Goal: Browse casually

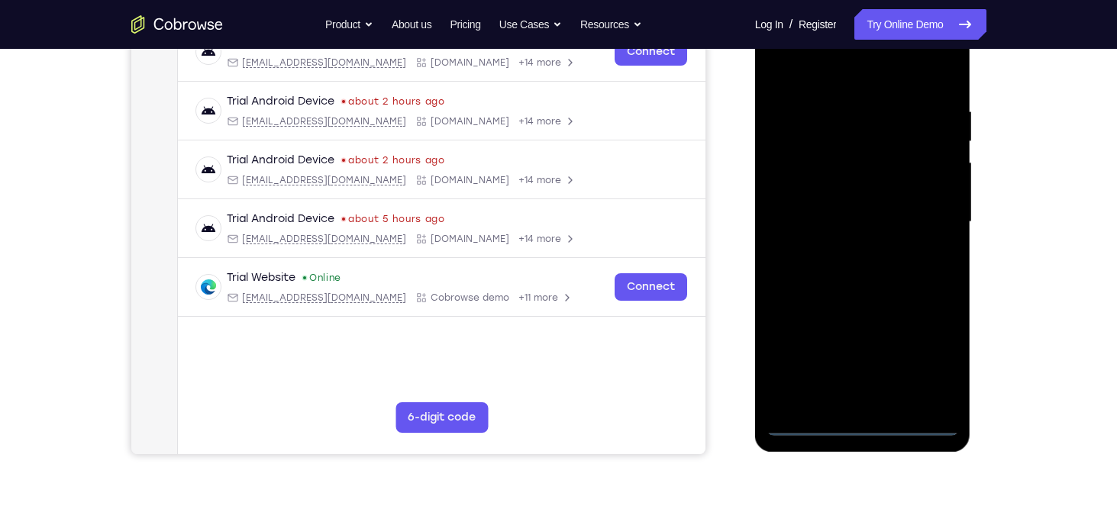
click at [866, 431] on div at bounding box center [863, 222] width 192 height 428
click at [933, 370] on div at bounding box center [863, 222] width 192 height 428
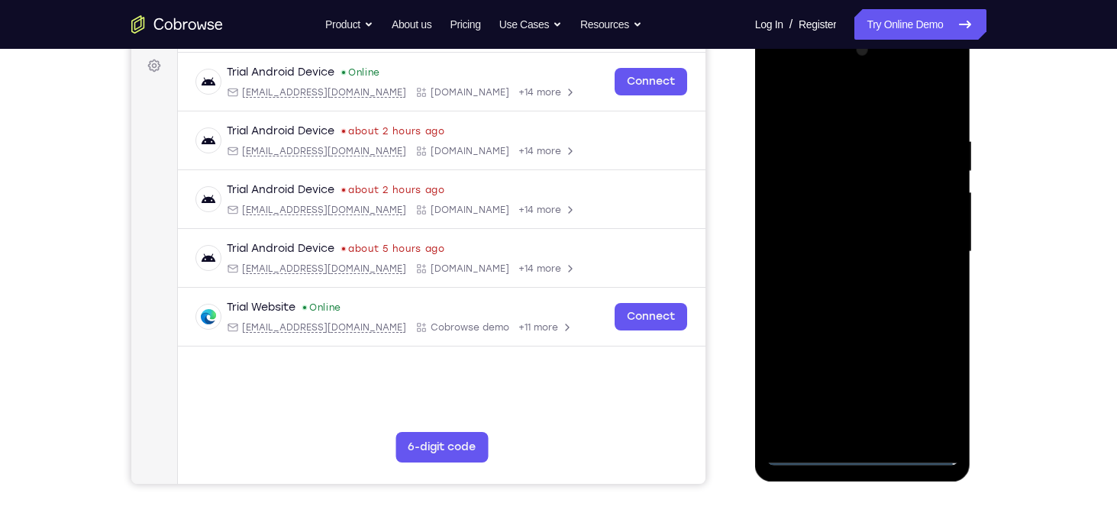
scroll to position [222, 0]
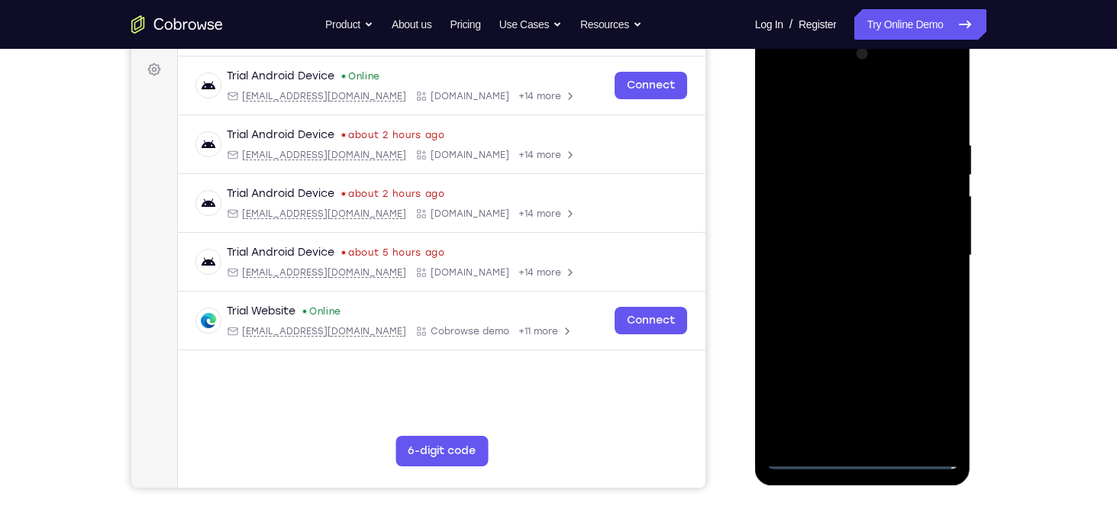
click at [806, 103] on div at bounding box center [863, 256] width 192 height 428
click at [928, 251] on div at bounding box center [863, 256] width 192 height 428
click at [845, 436] on div at bounding box center [863, 256] width 192 height 428
click at [839, 241] on div at bounding box center [863, 256] width 192 height 428
click at [818, 232] on div at bounding box center [863, 256] width 192 height 428
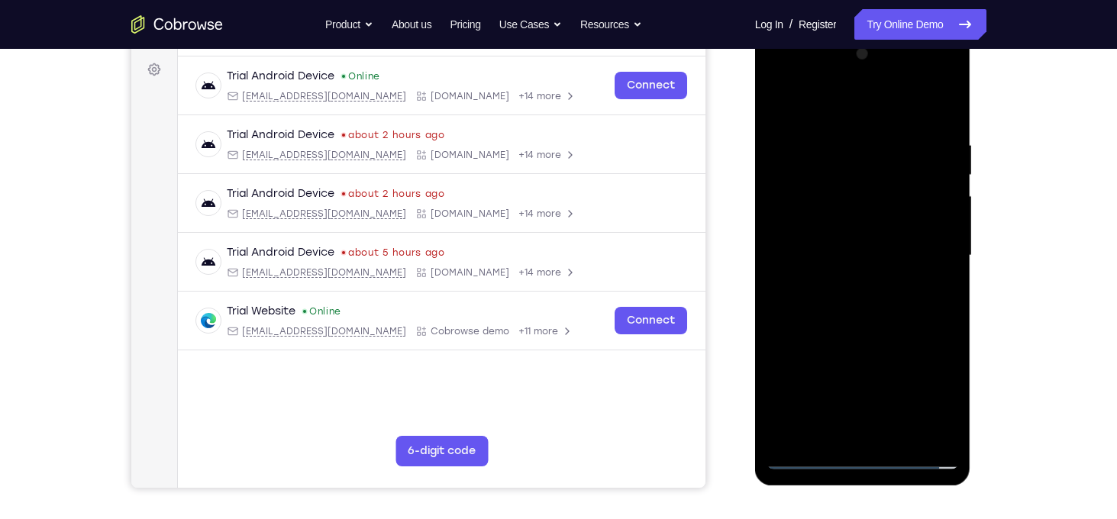
click at [817, 251] on div at bounding box center [863, 256] width 192 height 428
click at [842, 320] on div at bounding box center [863, 256] width 192 height 428
click at [933, 100] on div at bounding box center [863, 256] width 192 height 428
click at [943, 432] on div at bounding box center [863, 256] width 192 height 428
click at [812, 141] on div at bounding box center [863, 256] width 192 height 428
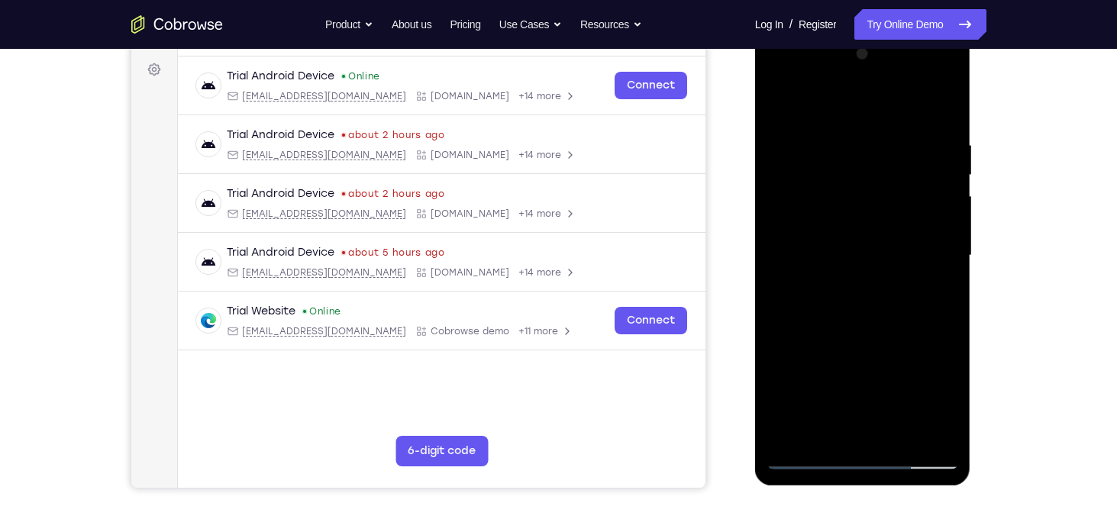
click at [904, 147] on div at bounding box center [863, 256] width 192 height 428
click at [832, 134] on div at bounding box center [863, 256] width 192 height 428
click at [949, 276] on div at bounding box center [863, 256] width 192 height 428
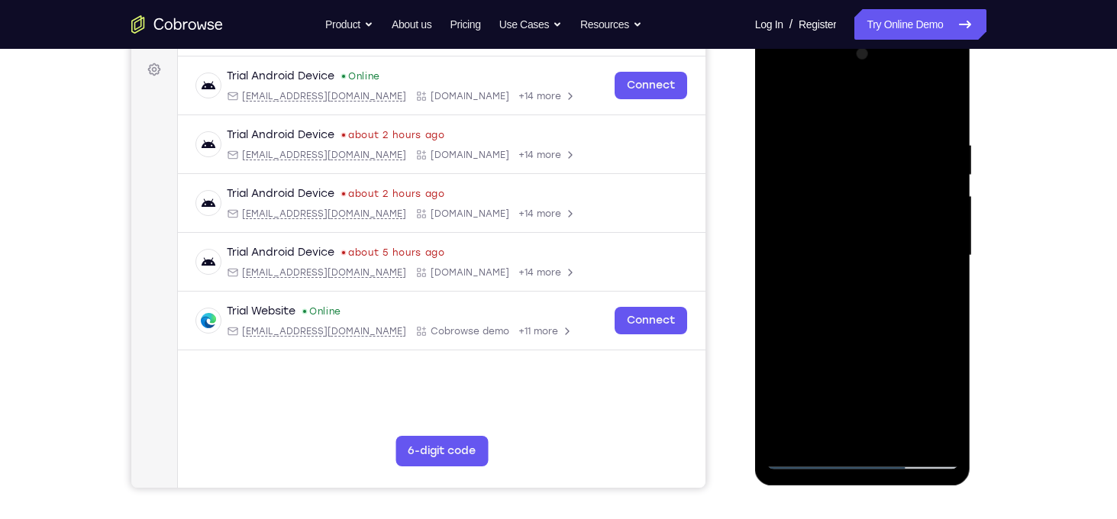
click at [949, 276] on div at bounding box center [863, 256] width 192 height 428
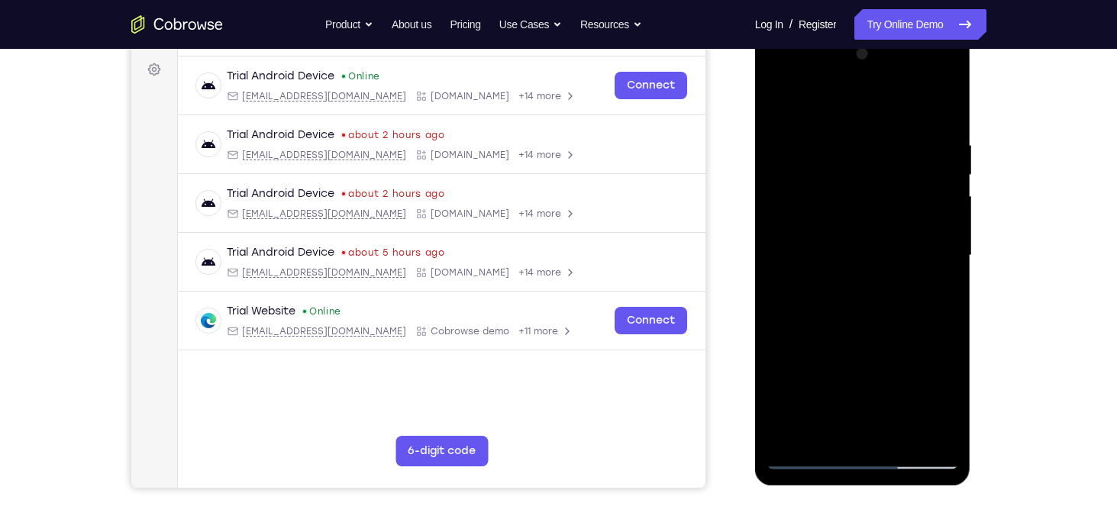
click at [949, 276] on div at bounding box center [863, 256] width 192 height 428
click at [949, 199] on div at bounding box center [863, 256] width 192 height 428
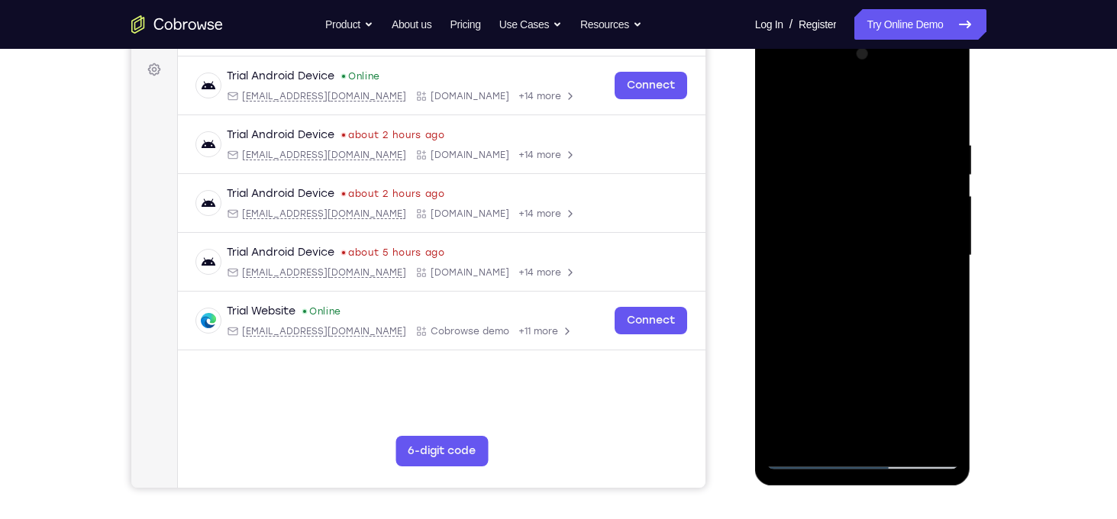
click at [945, 109] on div at bounding box center [863, 256] width 192 height 428
drag, startPoint x: 865, startPoint y: 162, endPoint x: 861, endPoint y: 376, distance: 213.9
click at [861, 376] on div at bounding box center [863, 256] width 192 height 428
click at [842, 131] on div at bounding box center [863, 256] width 192 height 428
click at [944, 109] on div at bounding box center [863, 256] width 192 height 428
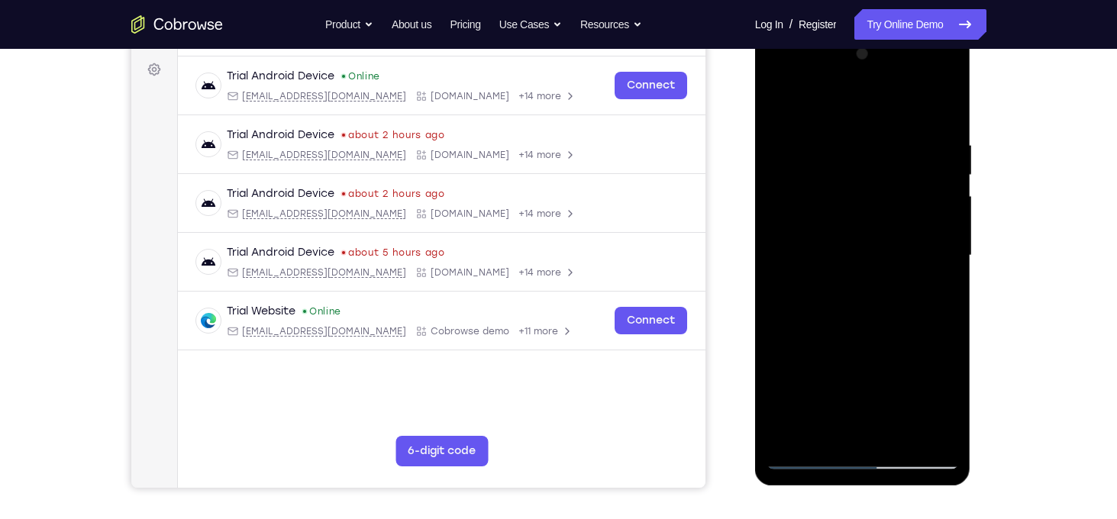
click at [946, 103] on div at bounding box center [863, 256] width 192 height 428
click at [781, 102] on div at bounding box center [863, 256] width 192 height 428
click at [944, 434] on div at bounding box center [863, 256] width 192 height 428
click at [951, 416] on div at bounding box center [863, 256] width 192 height 428
drag, startPoint x: 874, startPoint y: 170, endPoint x: 889, endPoint y: 364, distance: 194.6
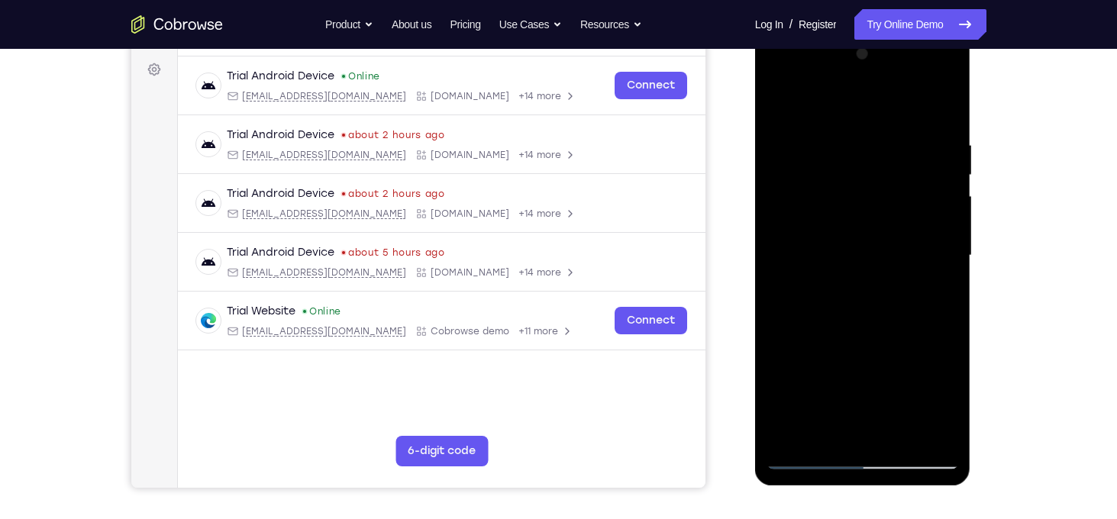
click at [889, 364] on div at bounding box center [863, 256] width 192 height 428
drag, startPoint x: 872, startPoint y: 168, endPoint x: 872, endPoint y: 330, distance: 161.9
click at [872, 330] on div at bounding box center [863, 256] width 192 height 428
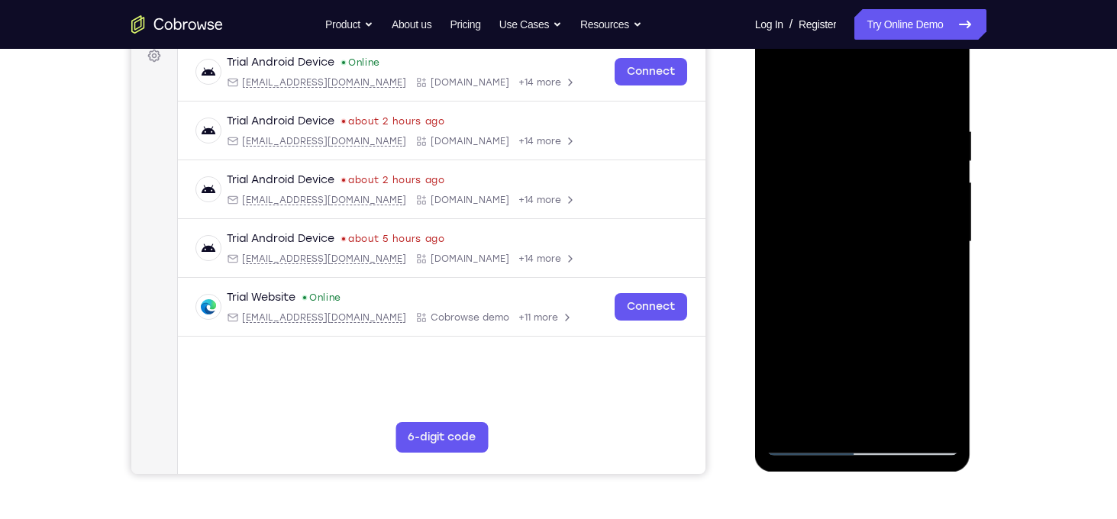
scroll to position [238, 0]
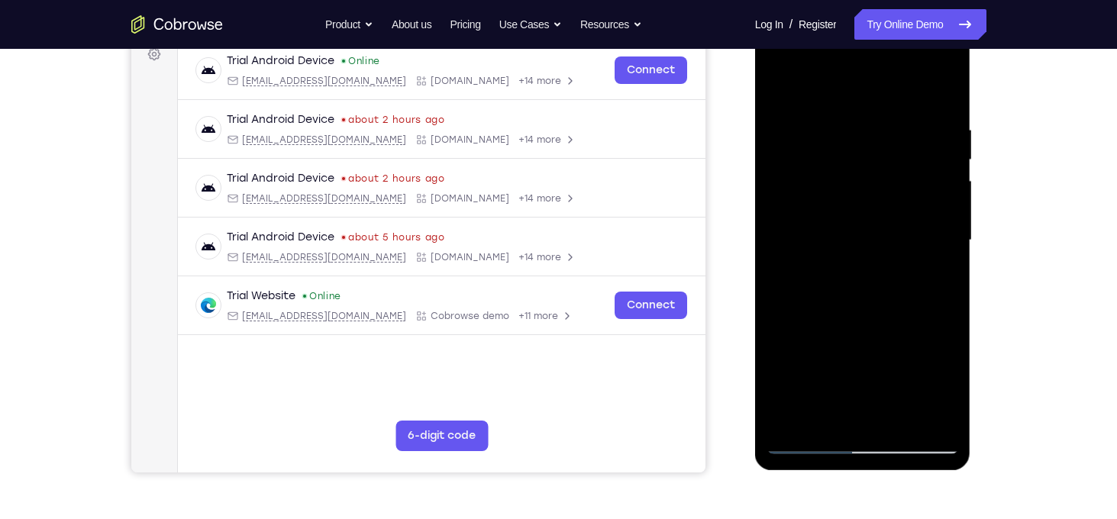
click at [949, 88] on div at bounding box center [863, 241] width 192 height 428
